Goal: Information Seeking & Learning: Check status

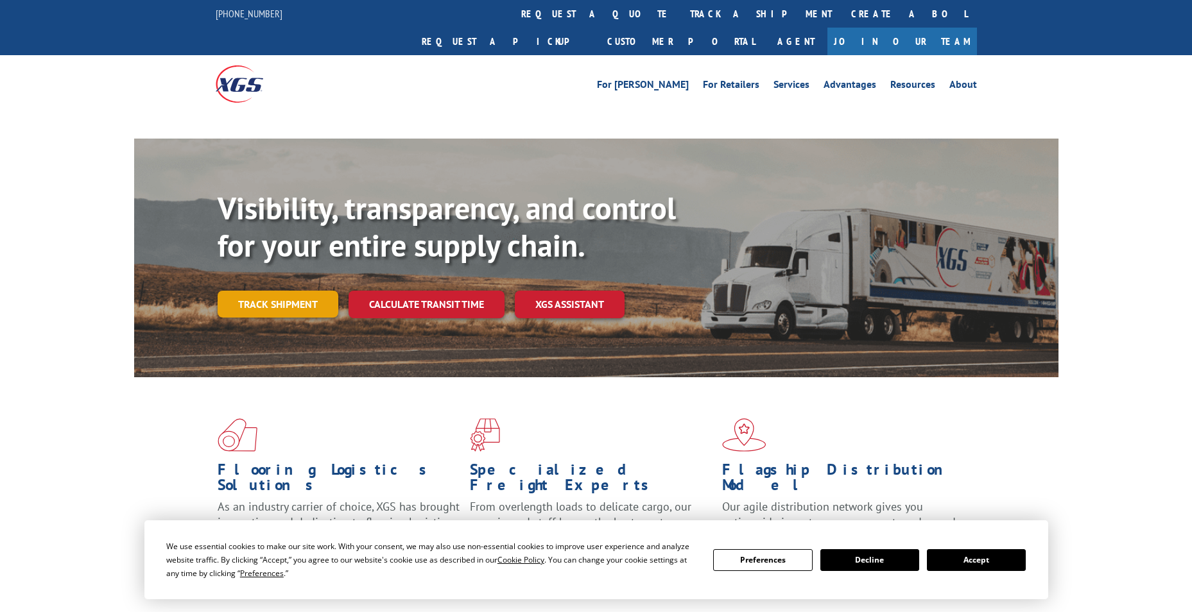
click at [298, 291] on link "Track shipment" at bounding box center [278, 304] width 121 height 27
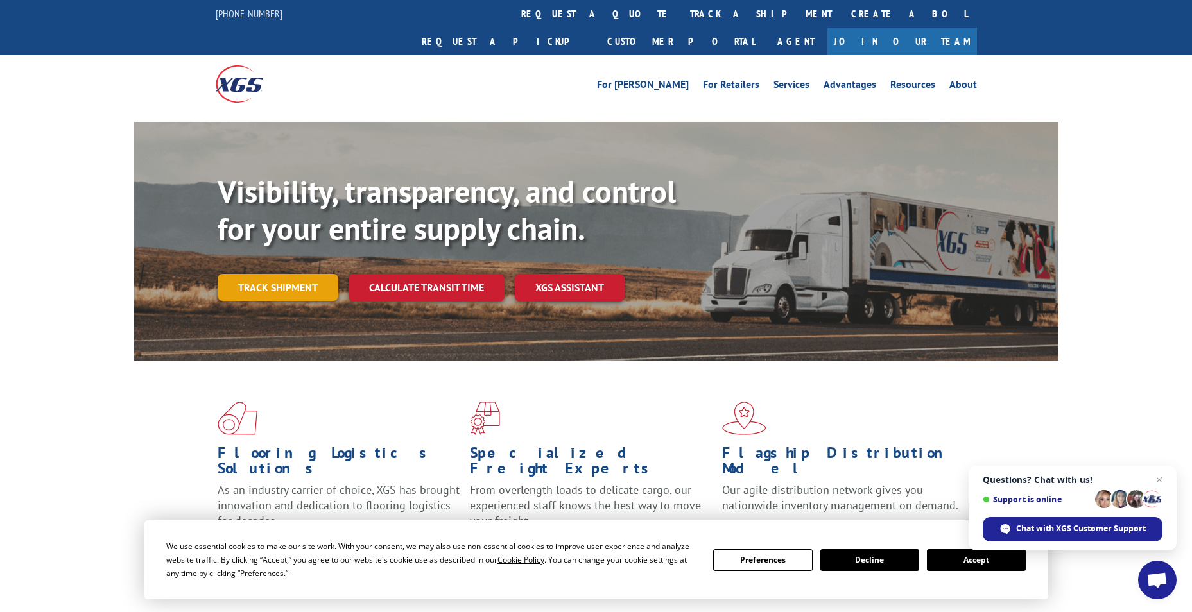
click at [293, 274] on link "Track shipment" at bounding box center [278, 287] width 121 height 27
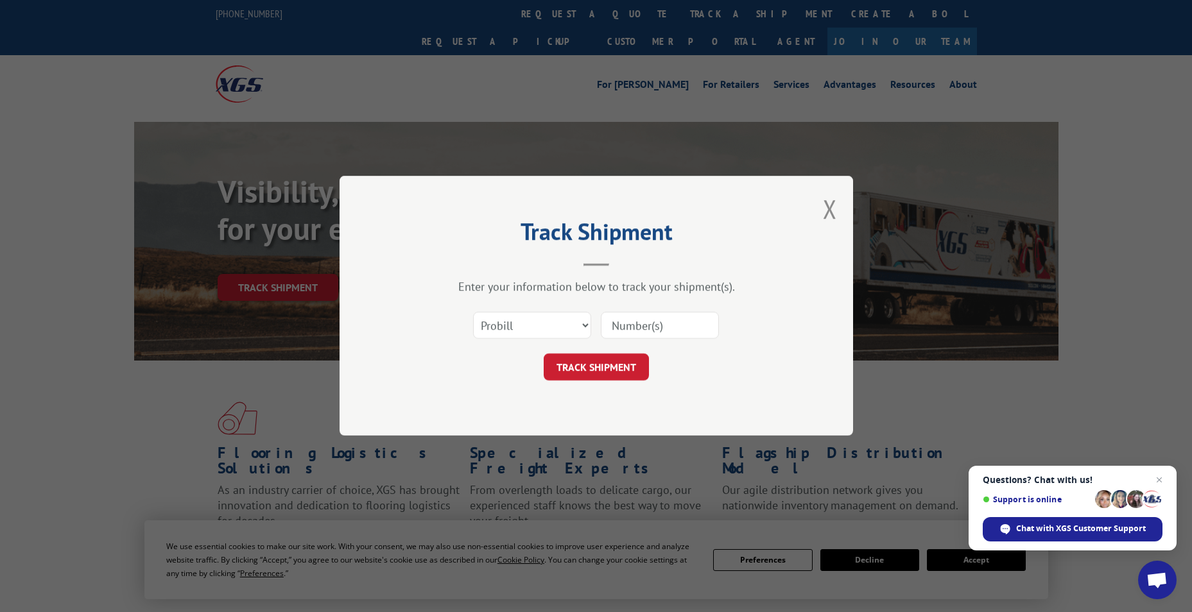
click at [624, 324] on input at bounding box center [660, 326] width 118 height 27
paste input "17604726"
type input "17604726"
click at [606, 361] on button "TRACK SHIPMENT" at bounding box center [596, 367] width 105 height 27
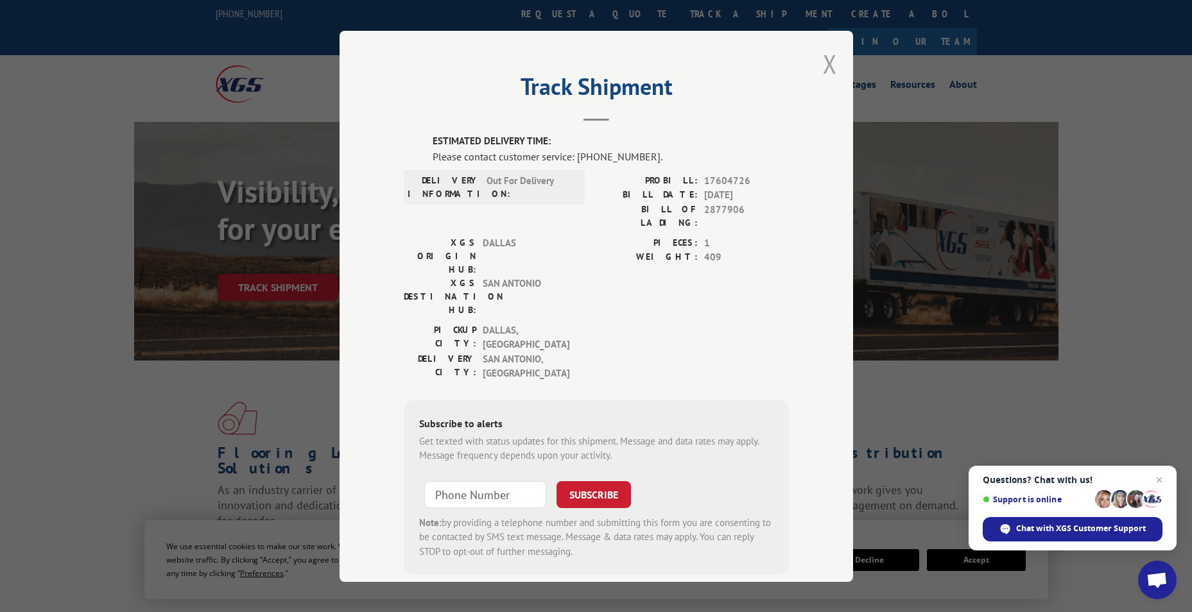
click at [823, 64] on button "Close modal" at bounding box center [830, 64] width 14 height 34
